Goal: Check status: Check status

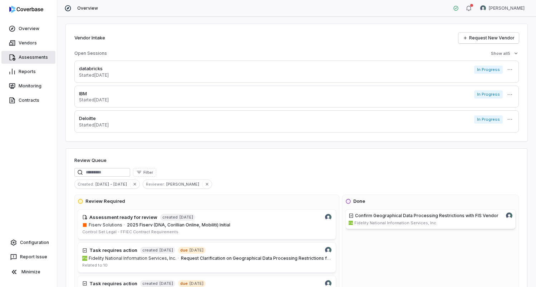
click at [31, 54] on link "Assessments" at bounding box center [28, 57] width 54 height 13
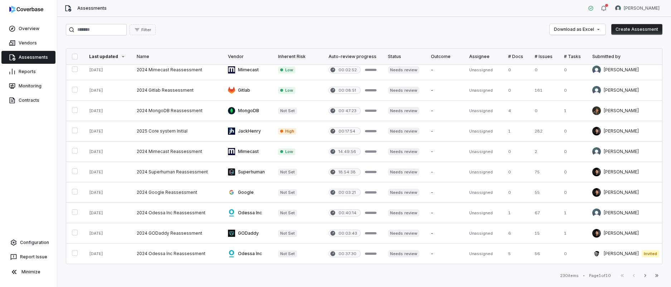
scroll to position [314, 0]
click at [536, 275] on icon "button" at bounding box center [645, 275] width 6 height 6
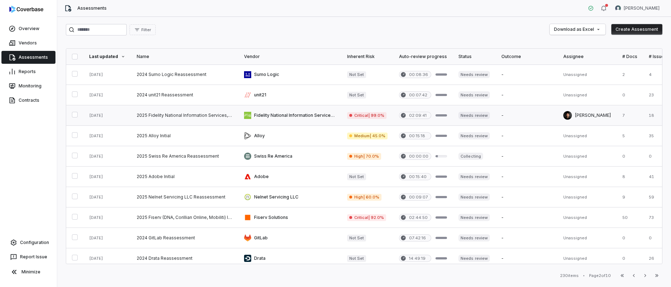
click at [173, 116] on link at bounding box center [184, 115] width 107 height 20
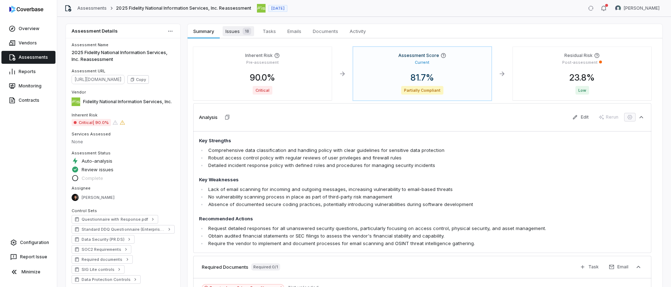
click at [229, 29] on span "Issues 18" at bounding box center [238, 31] width 31 height 10
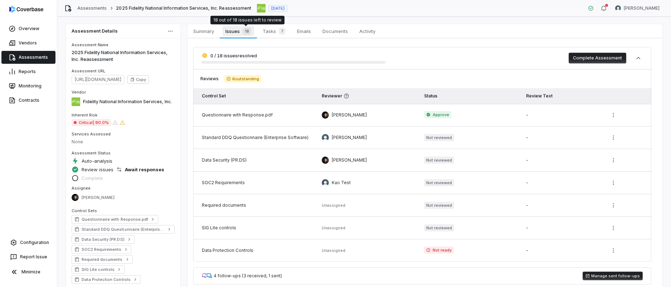
click at [241, 30] on div "18" at bounding box center [245, 31] width 11 height 7
click at [235, 31] on span "Issues 18" at bounding box center [238, 31] width 31 height 10
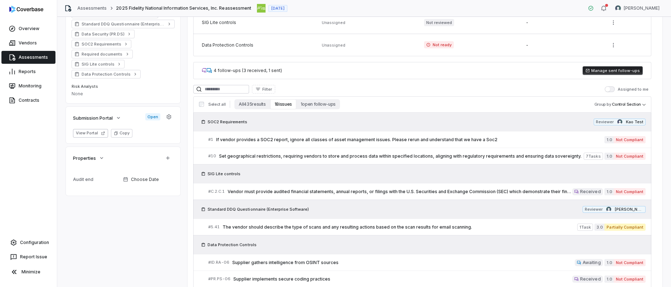
scroll to position [208, 0]
